Goal: Navigation & Orientation: Understand site structure

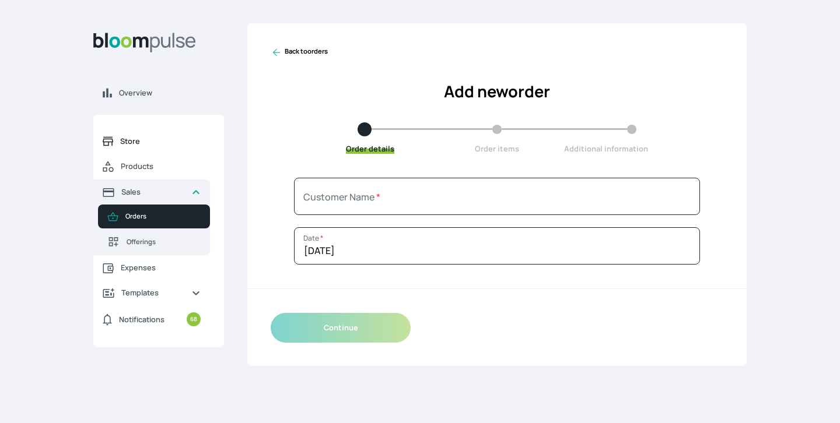
click at [139, 138] on span "Store" at bounding box center [160, 141] width 80 height 11
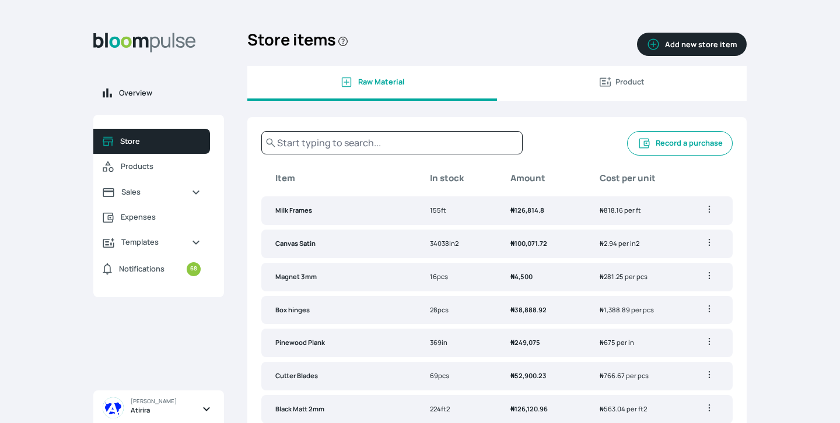
click at [174, 99] on link "Overview" at bounding box center [158, 92] width 131 height 25
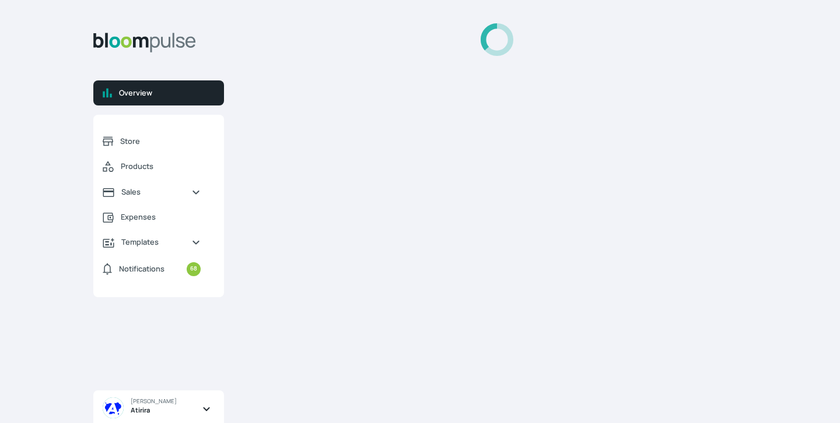
select select "2025"
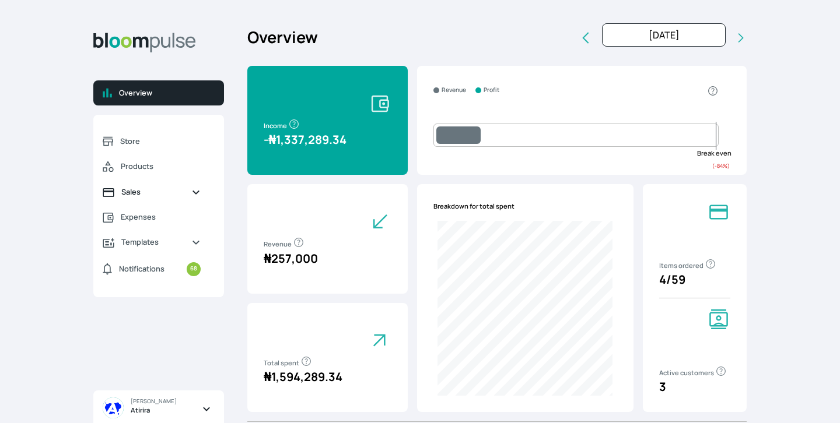
click at [174, 195] on span "Sales" at bounding box center [151, 192] width 61 height 11
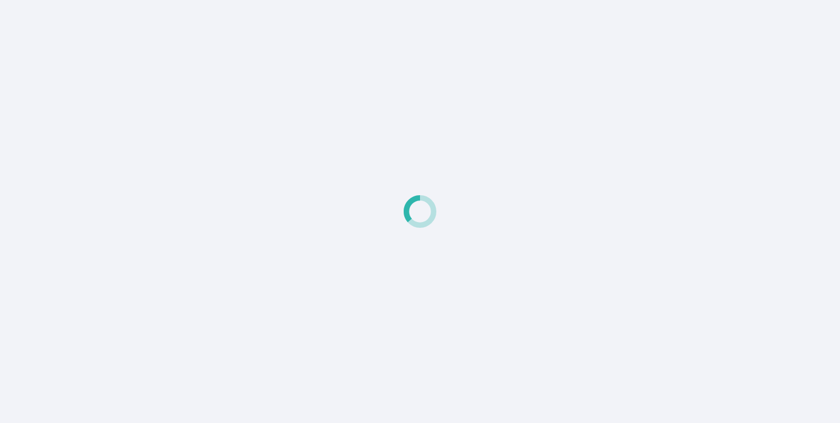
click at [520, 223] on div at bounding box center [420, 211] width 840 height 423
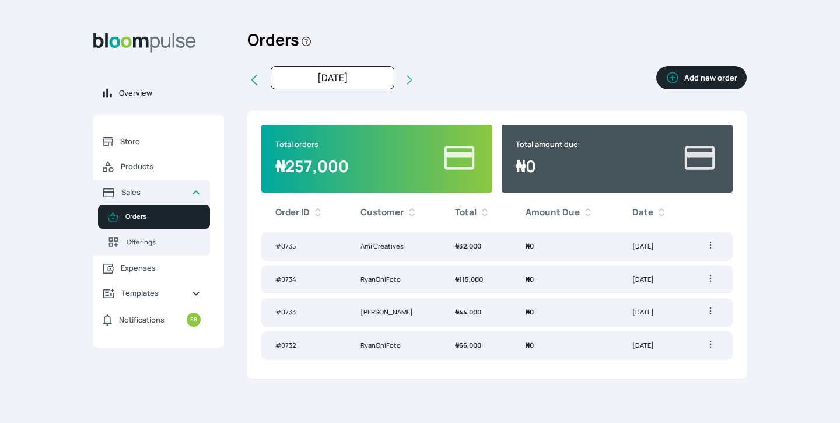
click at [126, 100] on link "Overview" at bounding box center [158, 92] width 131 height 25
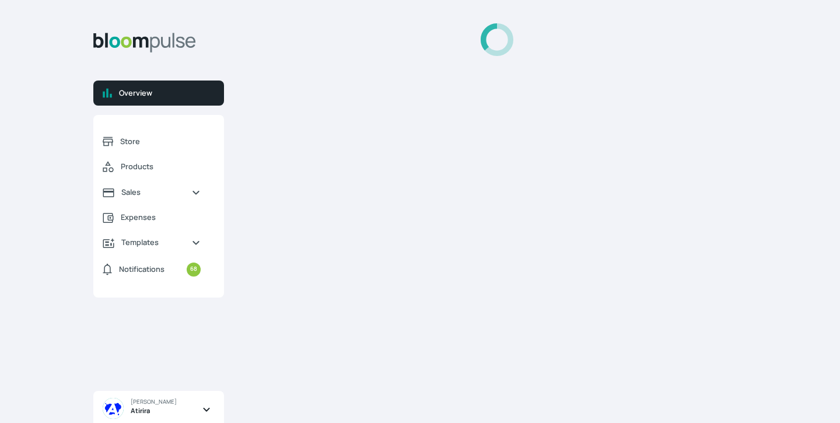
select select "2025"
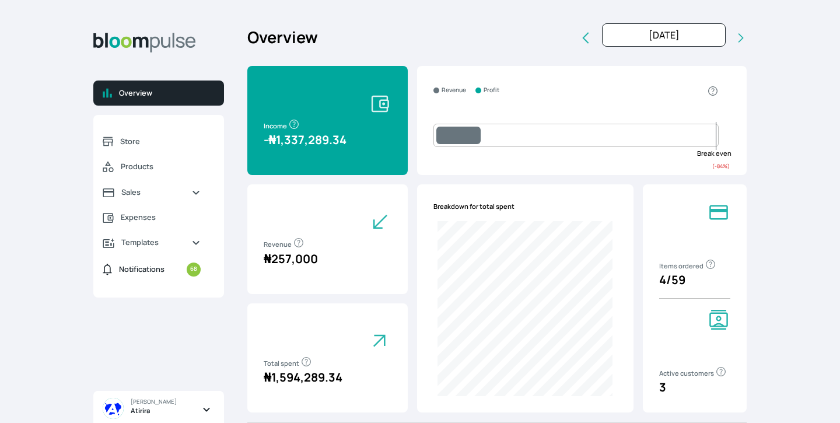
click at [166, 271] on span "Notifications 68" at bounding box center [160, 269] width 82 height 14
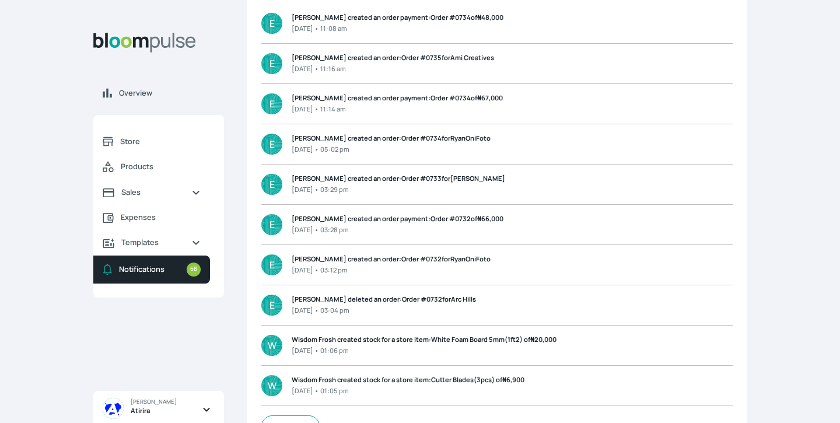
scroll to position [158, 0]
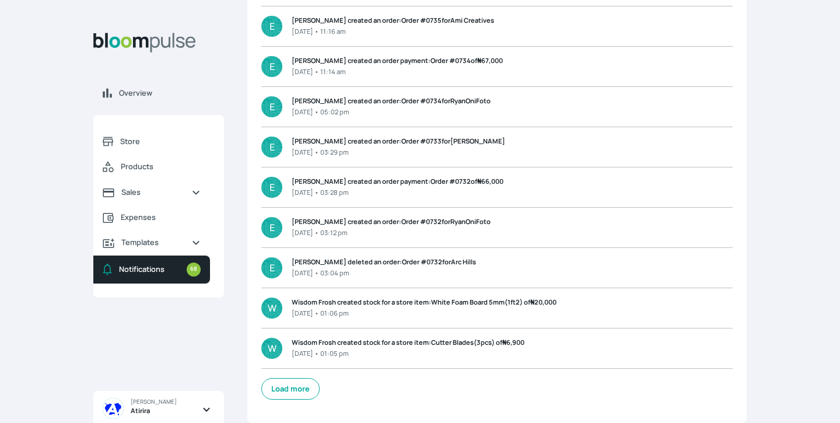
click at [199, 402] on span "Esther Oladejo Atirira" at bounding box center [163, 409] width 121 height 37
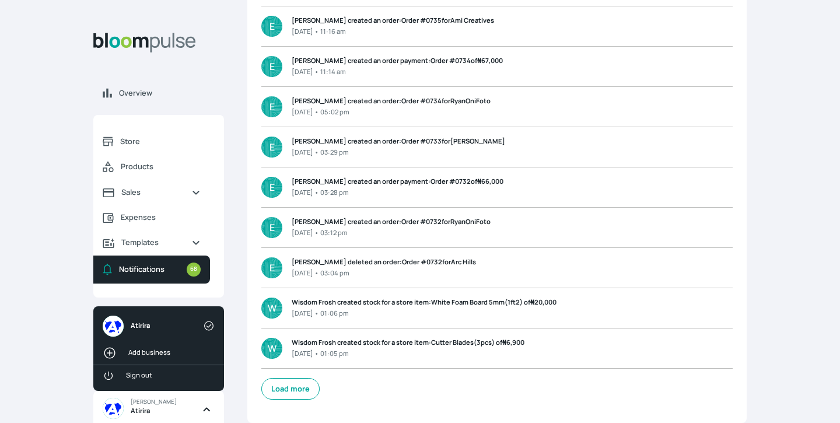
click at [176, 381] on link "Sign out" at bounding box center [158, 376] width 131 height 22
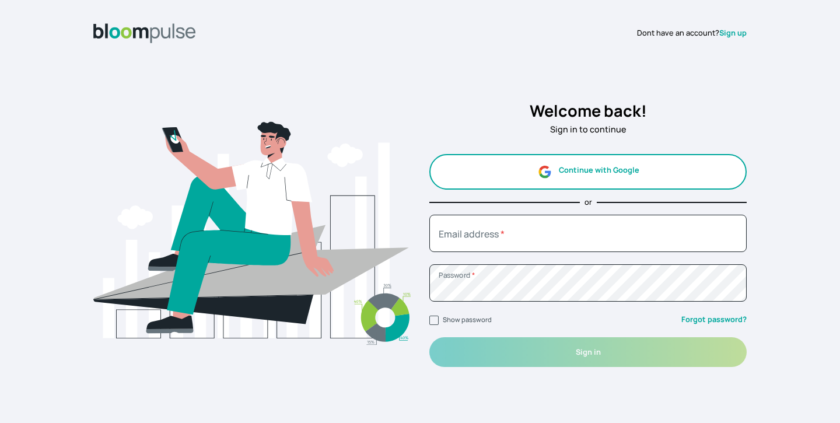
click at [537, 178] on button "Continue with Google" at bounding box center [587, 172] width 317 height 36
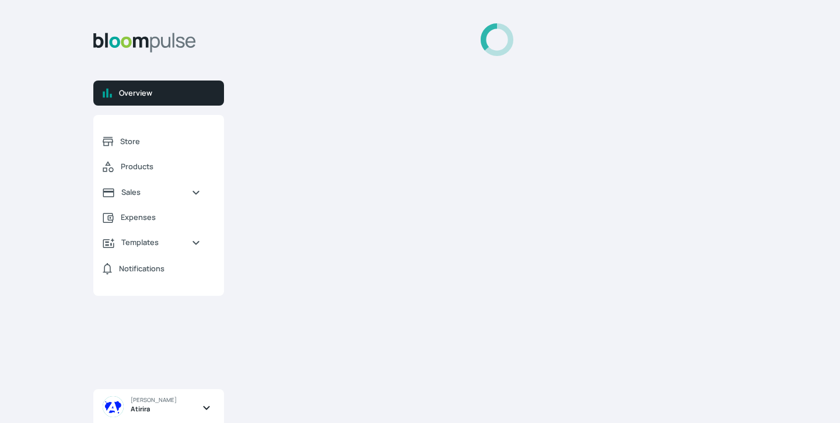
select select "2025"
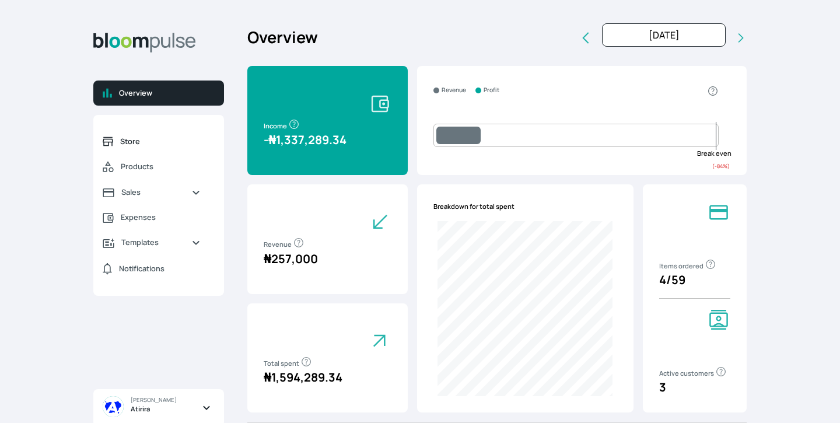
click at [139, 141] on span "Store" at bounding box center [160, 141] width 80 height 11
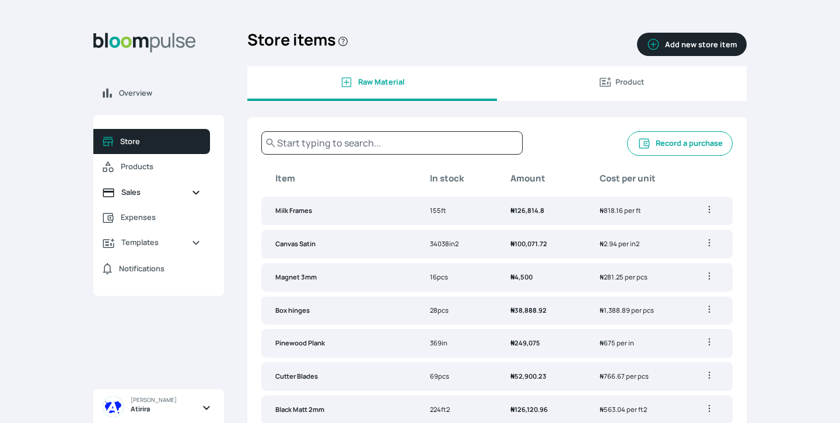
click at [129, 195] on span "Sales" at bounding box center [151, 192] width 61 height 11
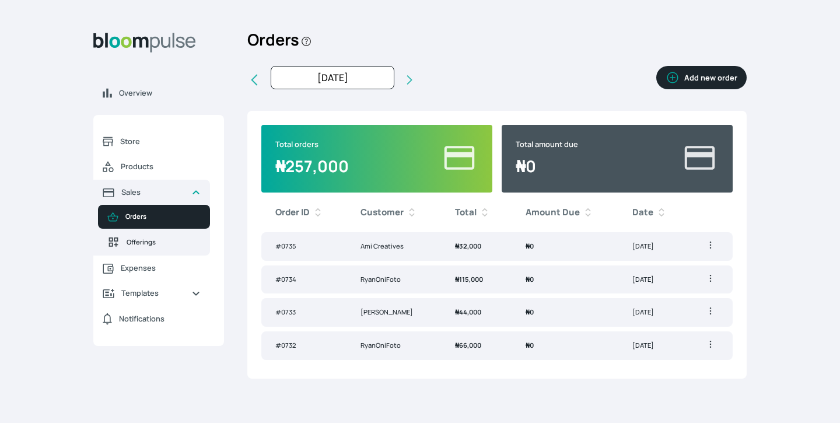
click at [133, 241] on span "Offerings" at bounding box center [164, 242] width 74 height 10
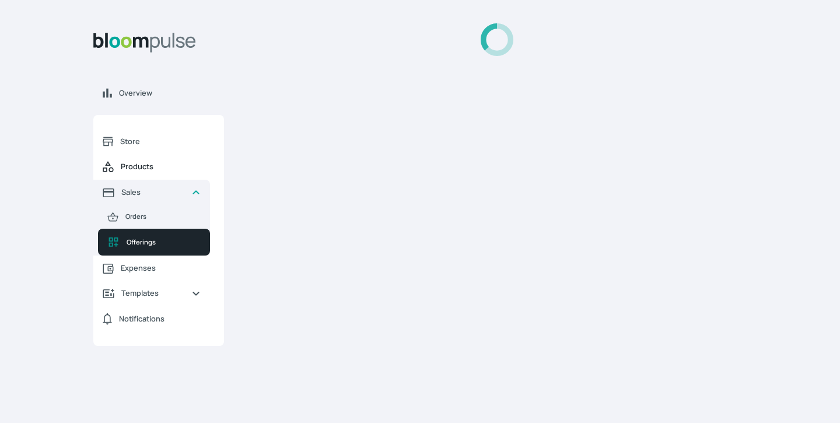
click at [139, 164] on span "Products" at bounding box center [161, 166] width 80 height 11
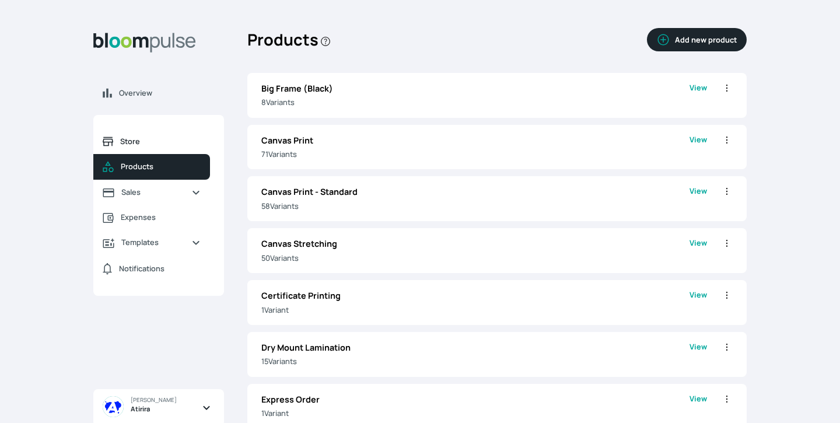
click at [141, 144] on span "Store" at bounding box center [160, 141] width 80 height 11
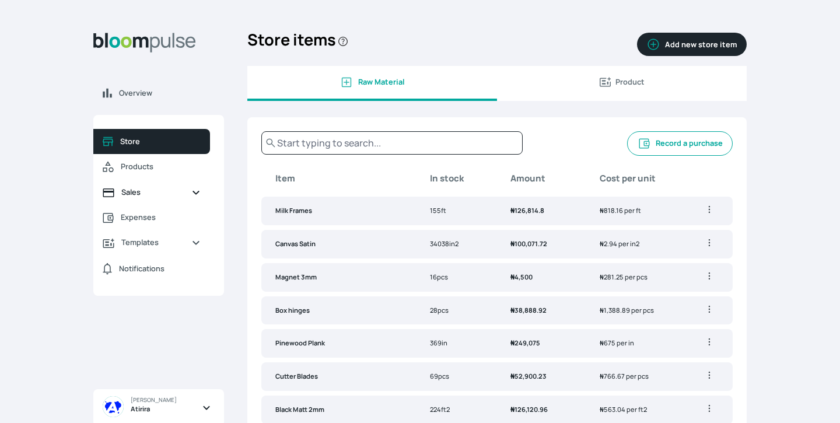
click at [139, 194] on span "Sales" at bounding box center [151, 192] width 61 height 11
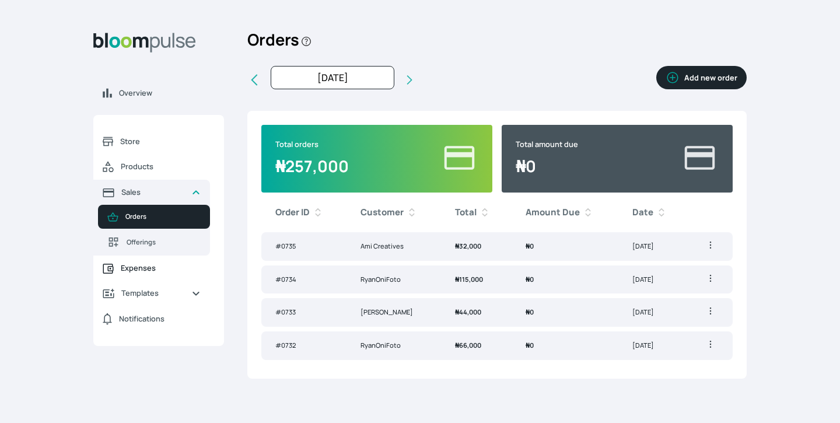
click at [131, 268] on span "Expenses" at bounding box center [161, 267] width 80 height 11
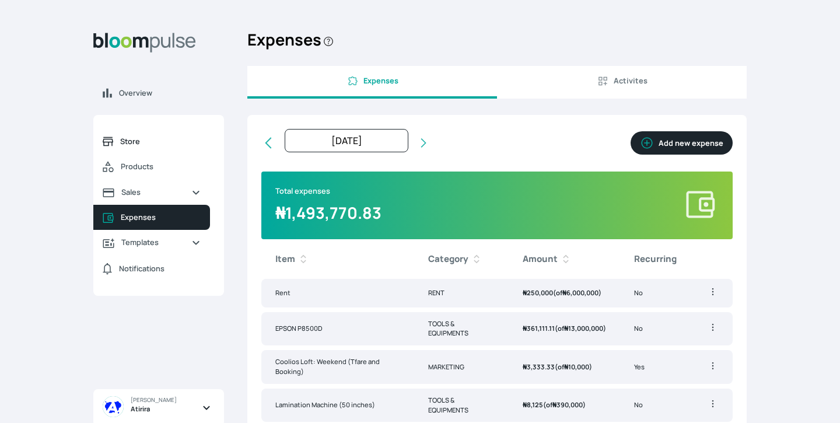
click at [108, 140] on icon "Sidebar" at bounding box center [108, 141] width 10 height 10
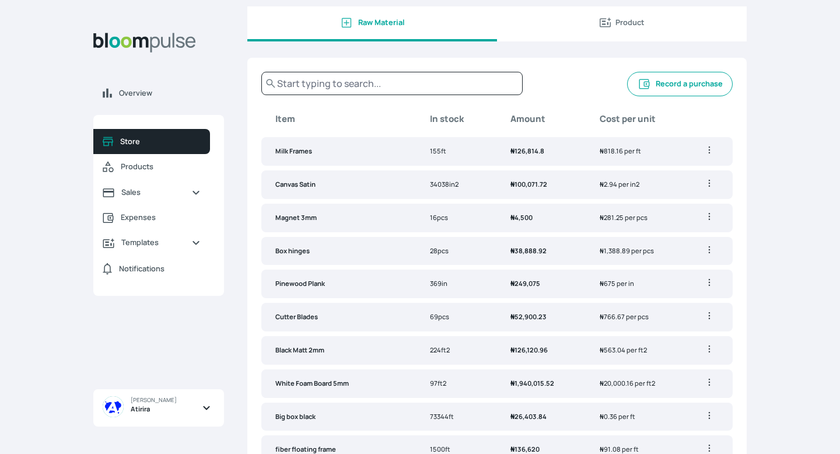
scroll to position [73, 0]
